Goal: Task Accomplishment & Management: Use online tool/utility

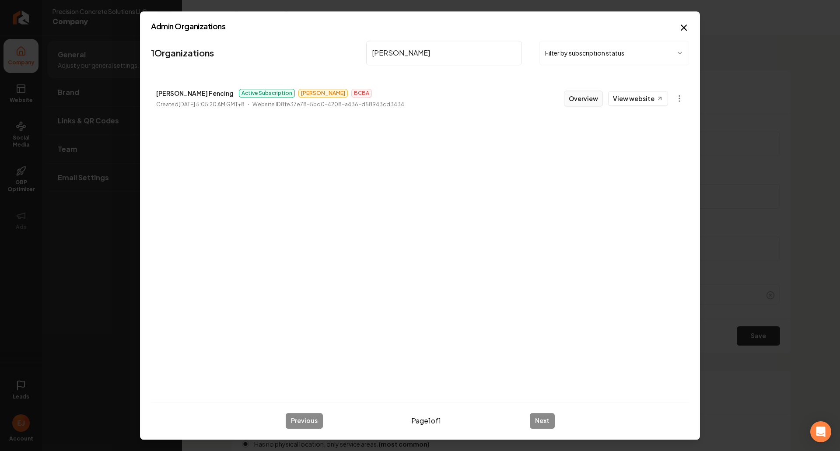
type input "[PERSON_NAME]"
click at [590, 101] on button "Overview" at bounding box center [583, 99] width 39 height 16
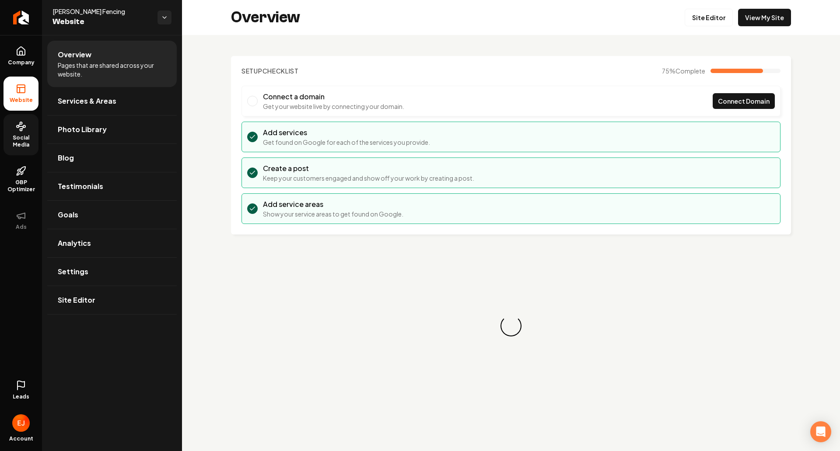
click at [8, 141] on span "Social Media" at bounding box center [21, 141] width 35 height 14
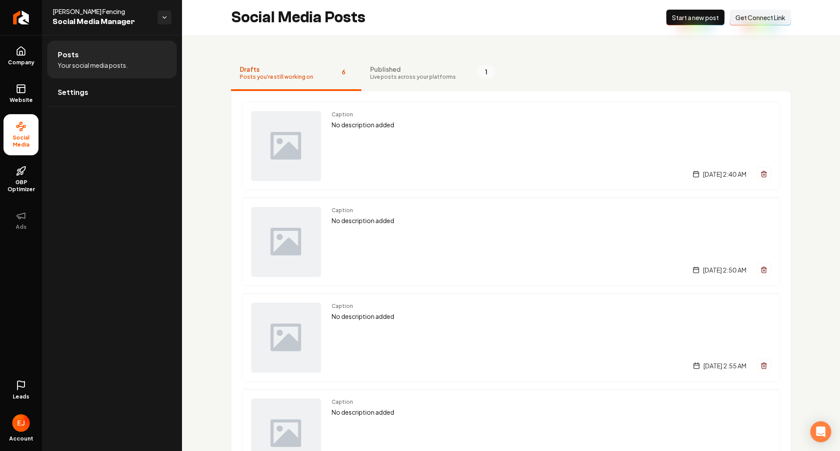
click at [742, 18] on span "Get Connect Link" at bounding box center [761, 17] width 50 height 9
click at [746, 18] on span "Get Connect Link" at bounding box center [761, 17] width 50 height 9
